Goal: Task Accomplishment & Management: Use online tool/utility

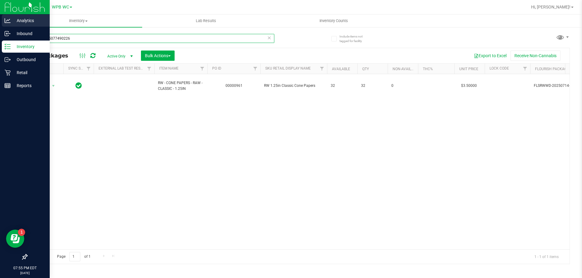
drag, startPoint x: 90, startPoint y: 38, endPoint x: 0, endPoint y: 16, distance: 92.3
click at [0, 16] on div "Analytics Inbound Inventory Outbound Retail Reports 07:55 PM EDT [DATE] 08/26 W…" at bounding box center [291, 139] width 582 height 278
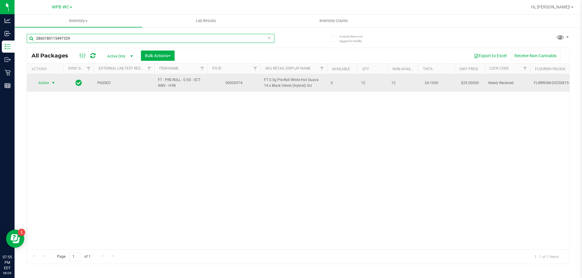
type input "2860180115497329"
click at [53, 83] on span "select" at bounding box center [53, 83] width 5 height 5
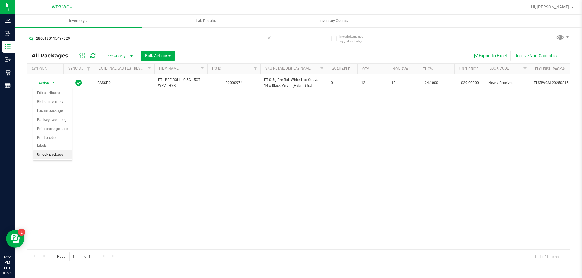
drag, startPoint x: 52, startPoint y: 146, endPoint x: 50, endPoint y: 149, distance: 3.9
click at [50, 151] on li "Unlock package" at bounding box center [52, 155] width 39 height 9
click at [568, 6] on span "Hi, [PERSON_NAME]!" at bounding box center [550, 7] width 39 height 5
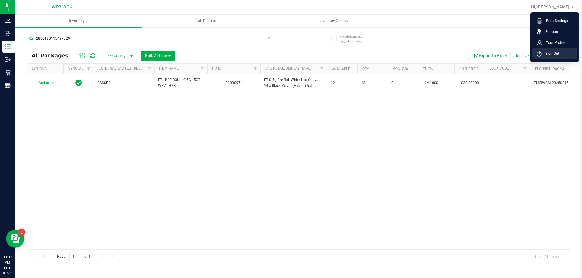
click at [545, 55] on span "Sign Out" at bounding box center [550, 54] width 18 height 6
